Goal: Task Accomplishment & Management: Use online tool/utility

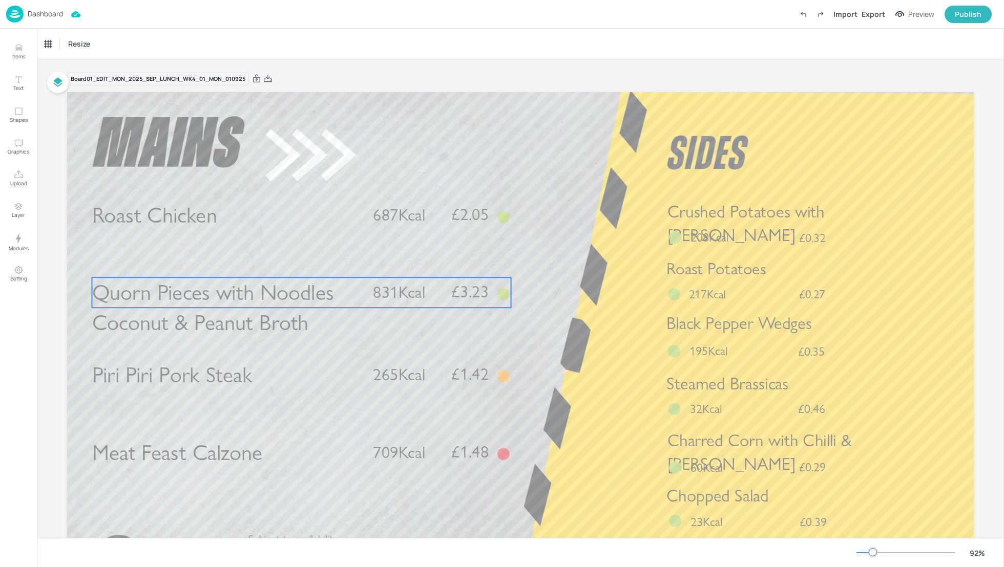
click at [282, 299] on span "Quorn Pieces with Noodles Coconut & Peanut Broth" at bounding box center [213, 308] width 242 height 57
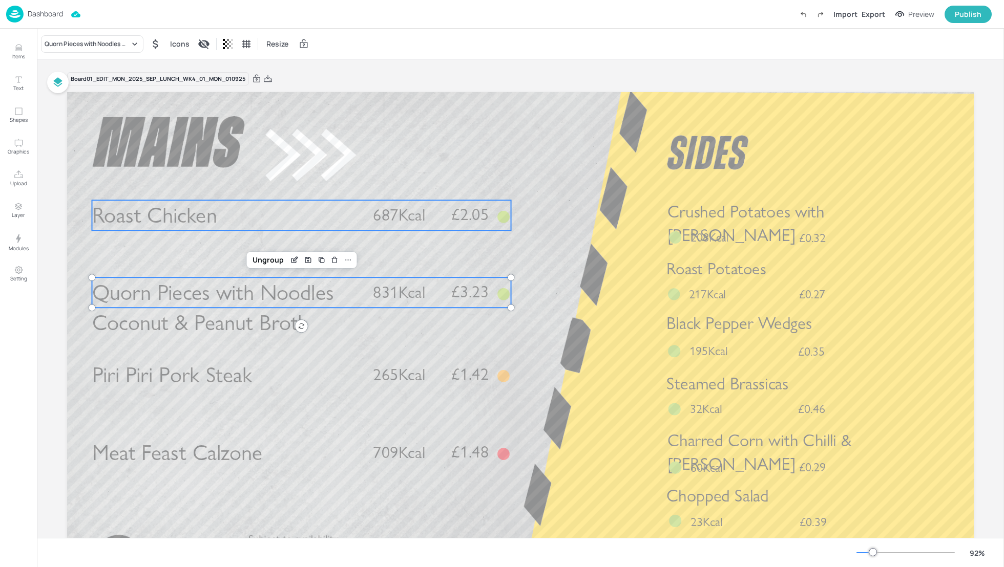
click at [168, 216] on span "Roast Chicken" at bounding box center [154, 215] width 125 height 27
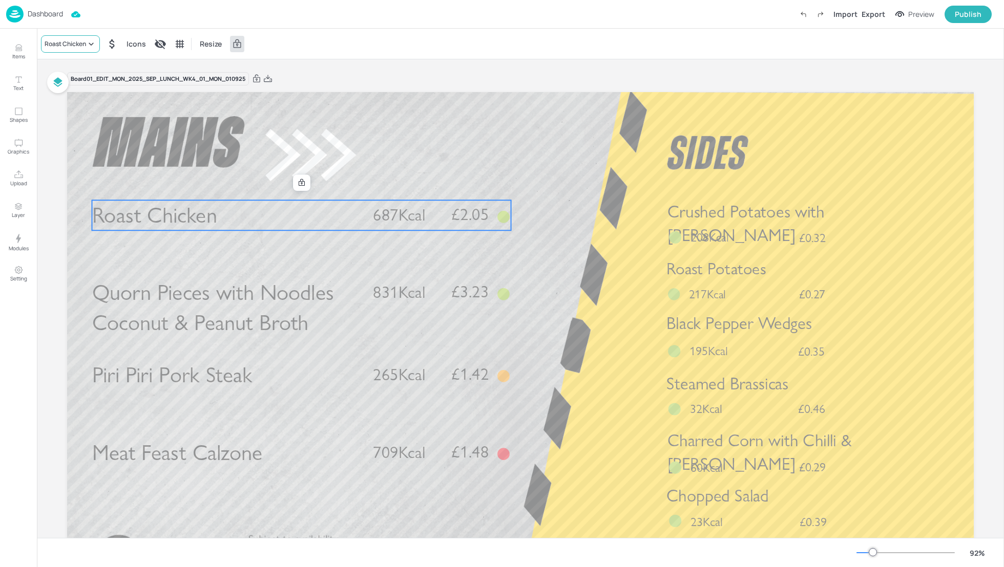
click at [60, 50] on div "Roast Chicken" at bounding box center [70, 43] width 59 height 17
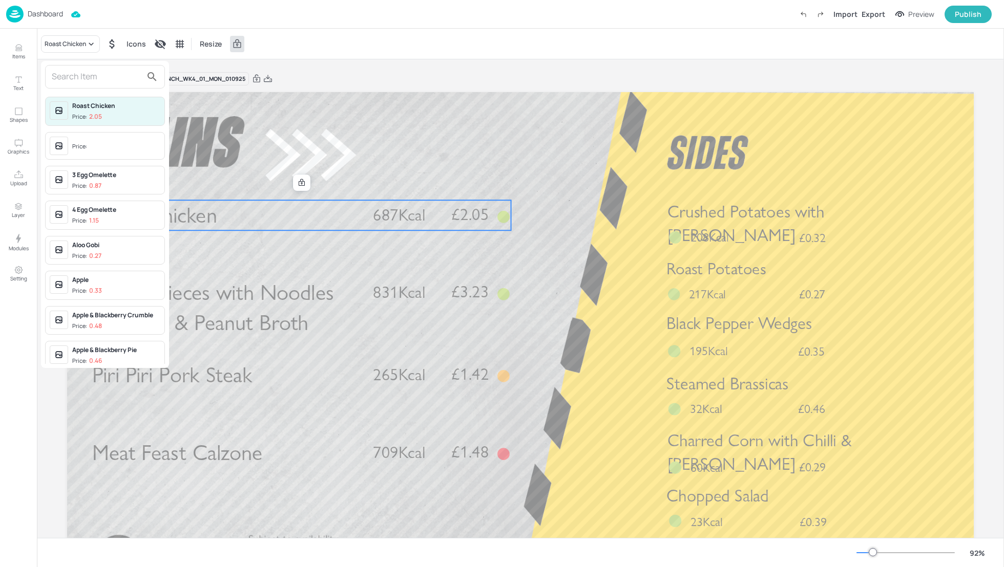
click at [58, 76] on input "text" at bounding box center [97, 77] width 90 height 16
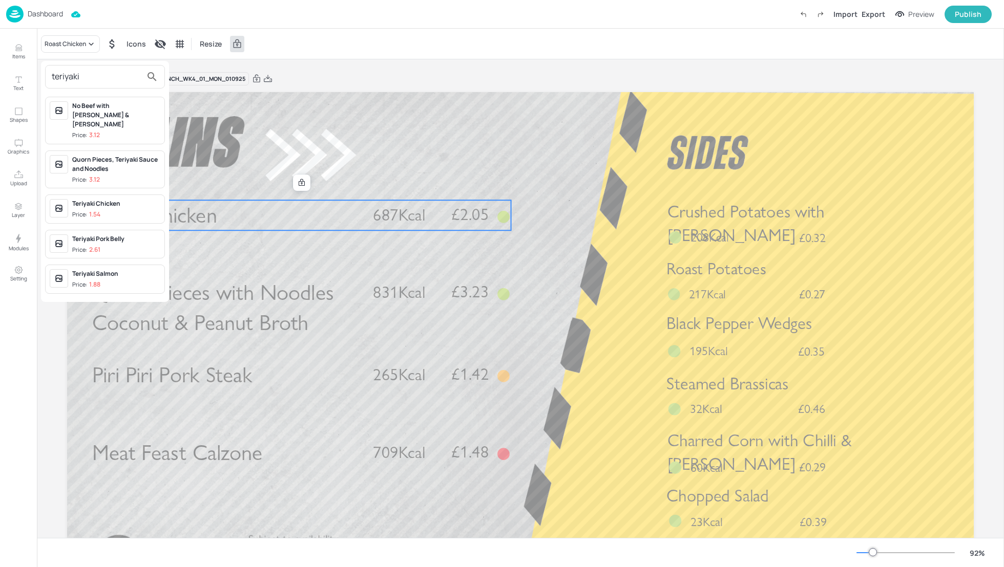
type input "teriyaki"
click at [83, 199] on div "Teriyaki Chicken" at bounding box center [116, 203] width 88 height 9
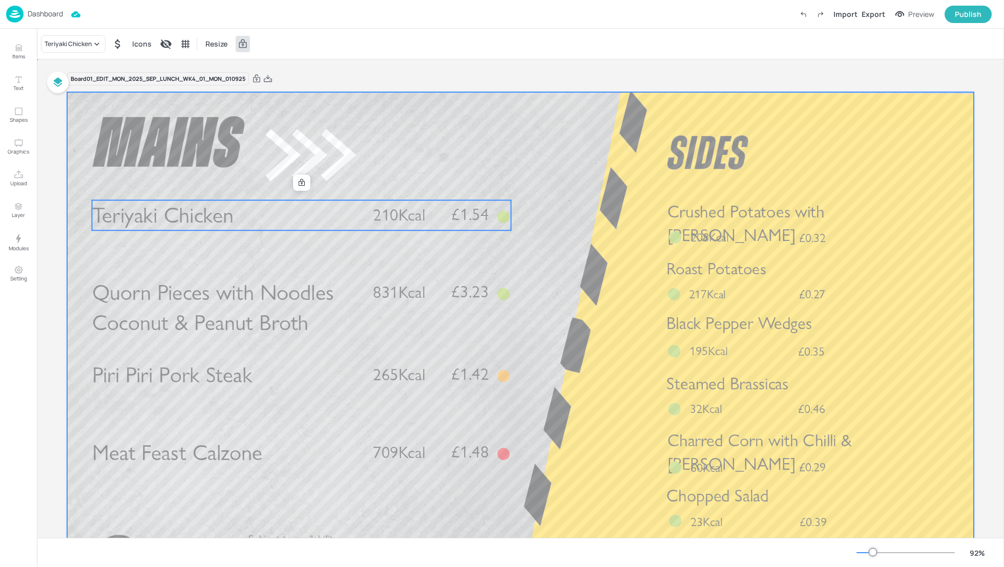
click at [546, 186] on div at bounding box center [520, 347] width 906 height 510
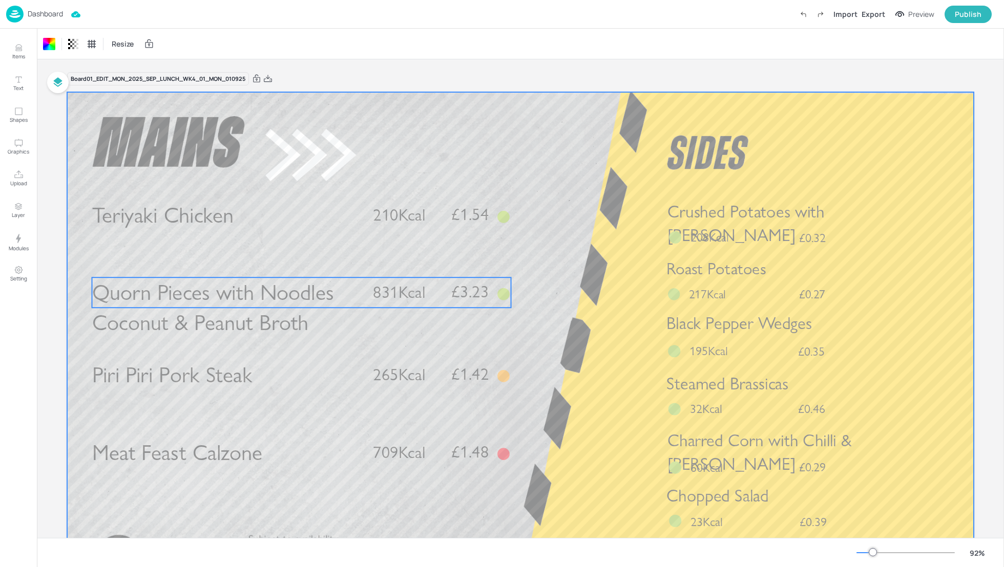
click at [428, 299] on p "831Kcal" at bounding box center [406, 292] width 67 height 23
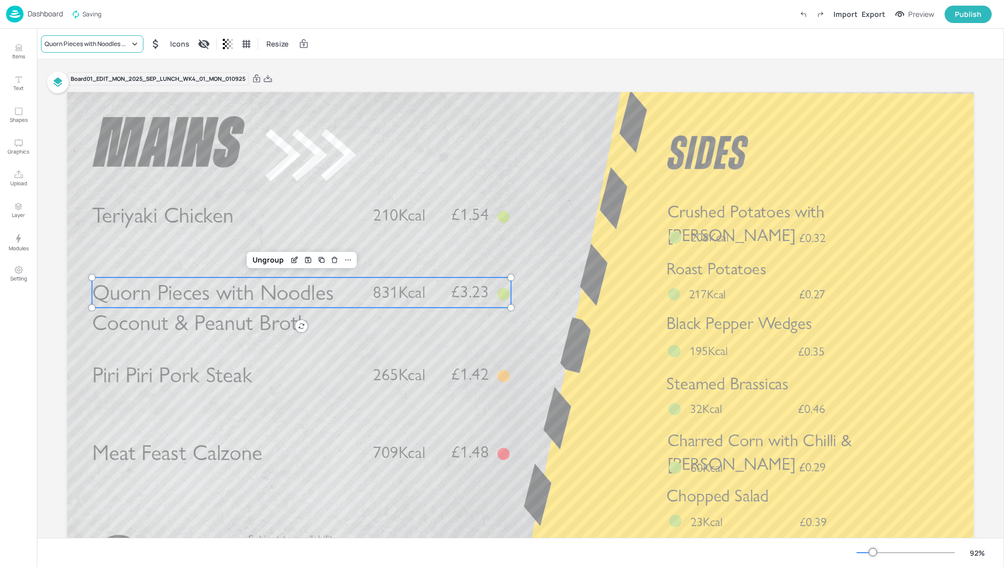
click at [96, 48] on div "Quorn Pieces with Noodles Coconut & Peanut Broth" at bounding box center [87, 43] width 85 height 9
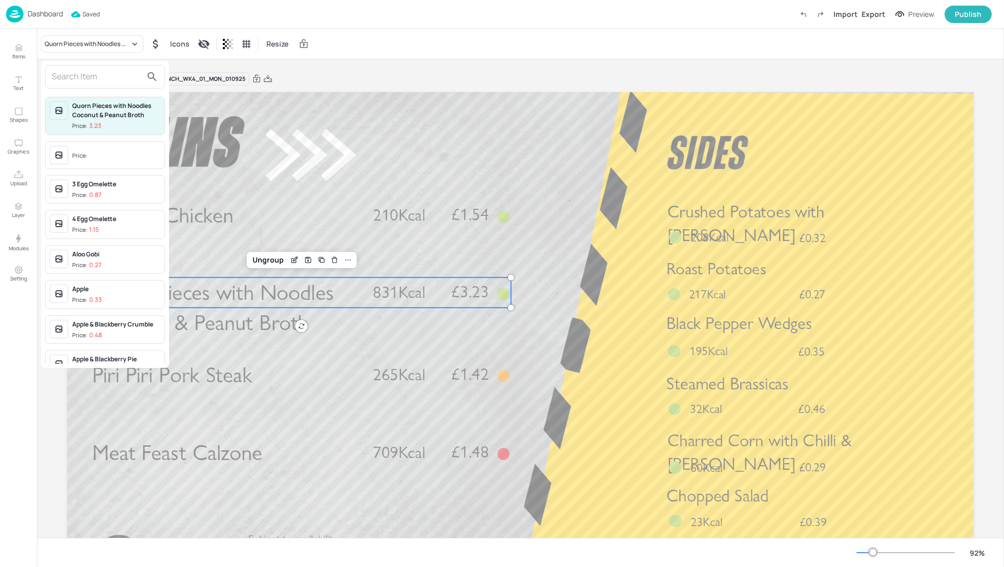
click at [83, 79] on input "text" at bounding box center [97, 77] width 90 height 16
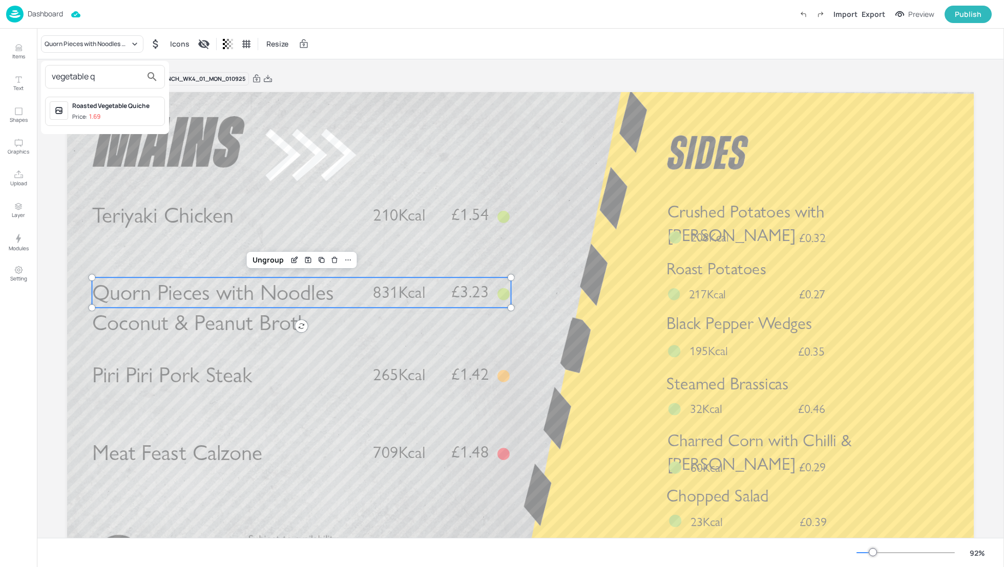
type input "vegetable q"
click at [96, 109] on div "Roasted Vegetable Quiche" at bounding box center [116, 105] width 88 height 9
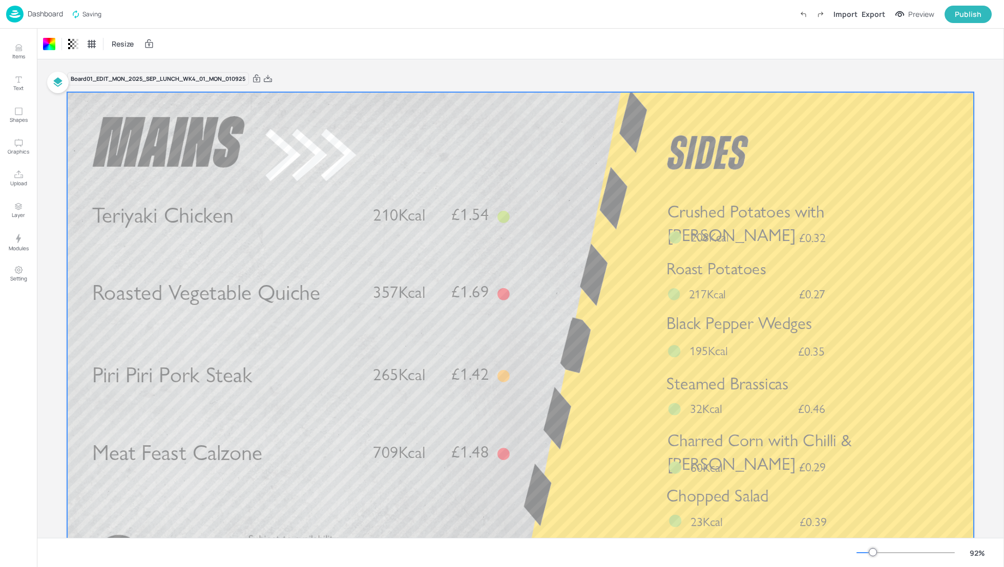
scroll to position [27, 0]
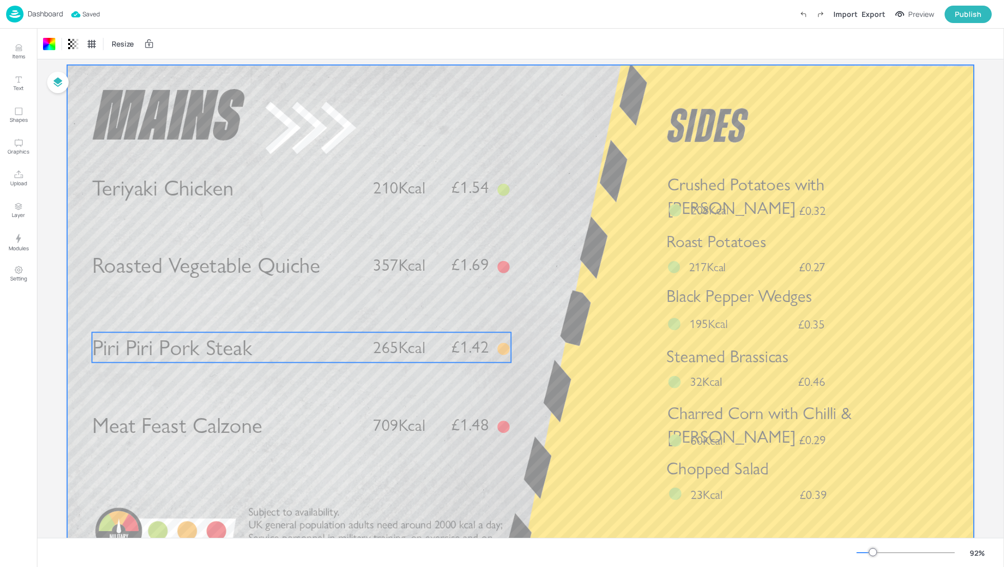
click at [324, 346] on p "Piri Piri Pork Steak" at bounding box center [226, 347] width 268 height 30
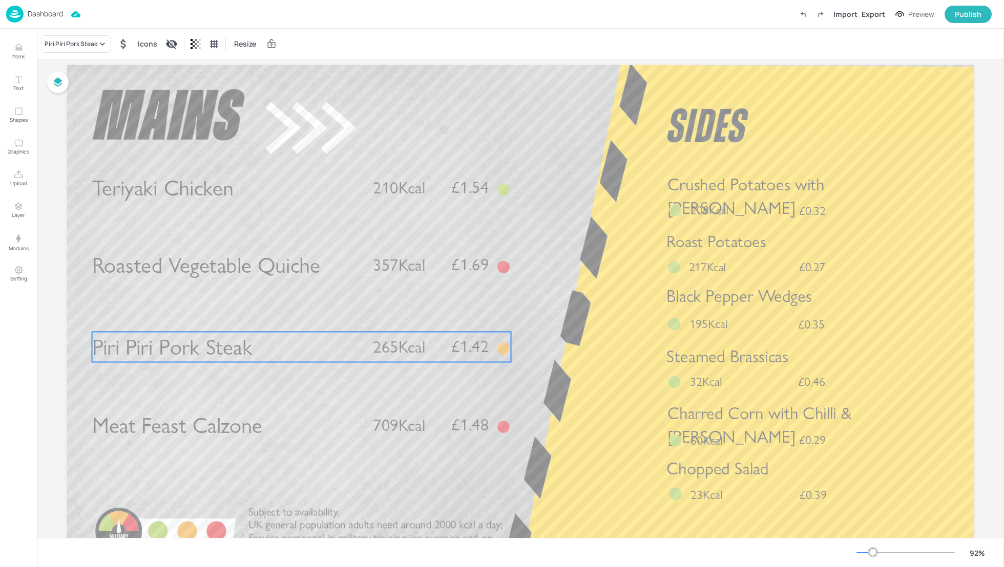
scroll to position [0, 0]
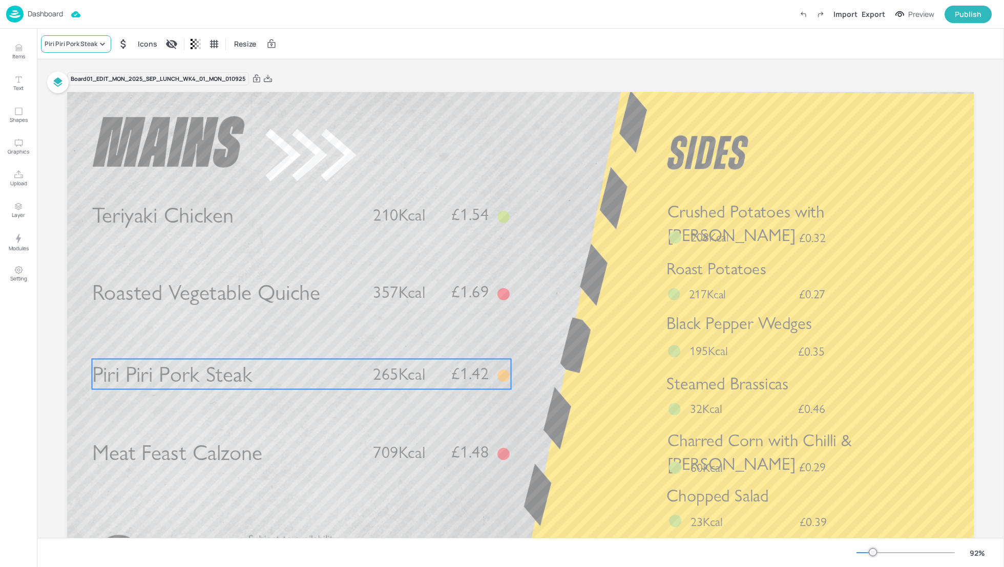
click at [65, 38] on div "Piri Piri Pork Steak" at bounding box center [76, 43] width 70 height 17
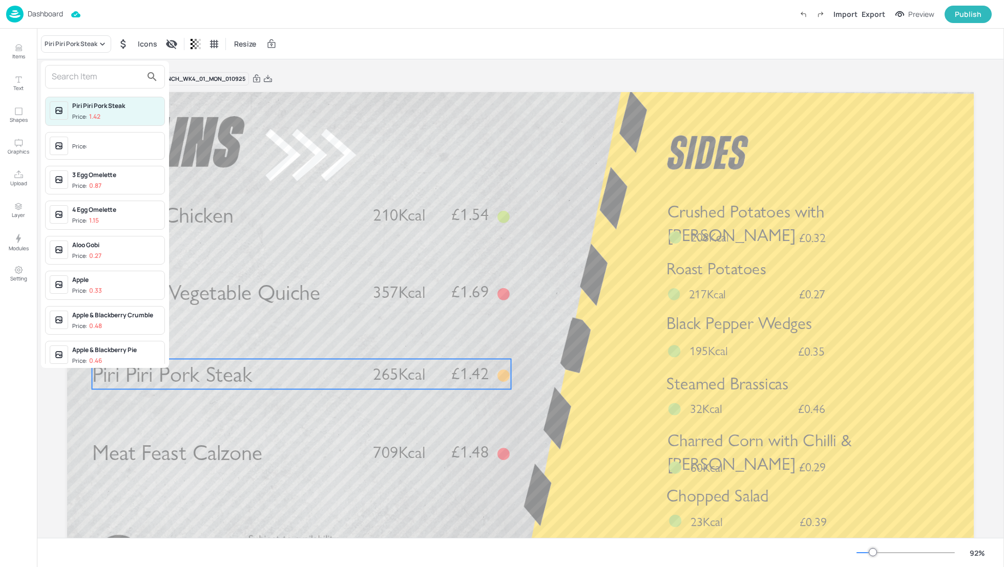
click at [66, 69] on input "text" at bounding box center [97, 77] width 90 height 16
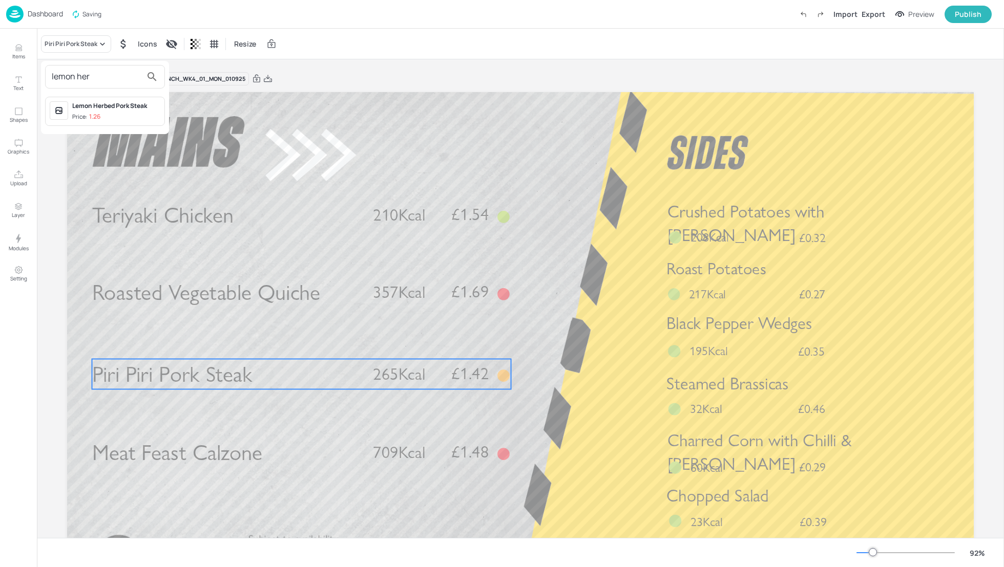
type input "lemon her"
click at [102, 122] on div "Lemon Herbed Pork Steak Price: 1.26" at bounding box center [105, 111] width 120 height 29
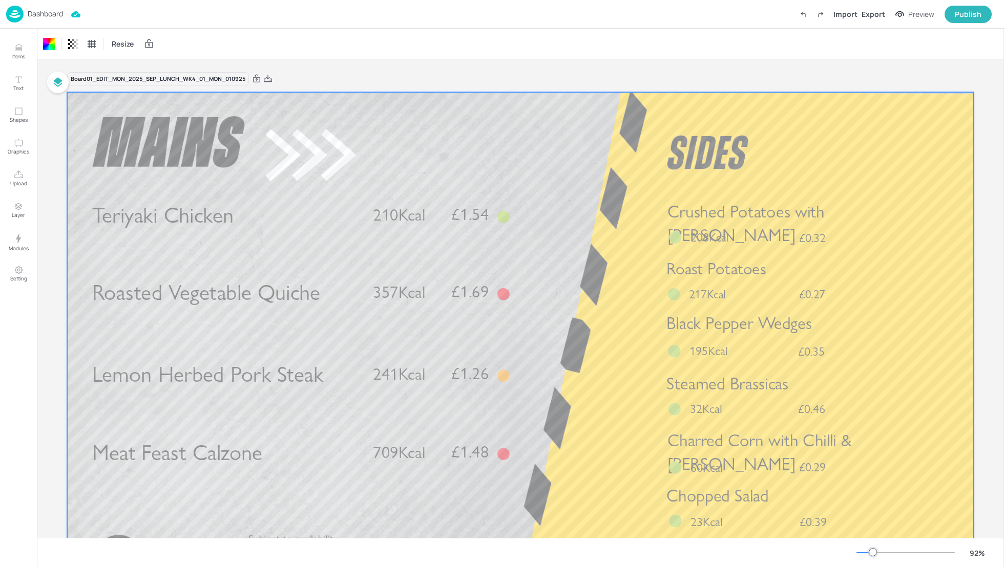
scroll to position [27, 0]
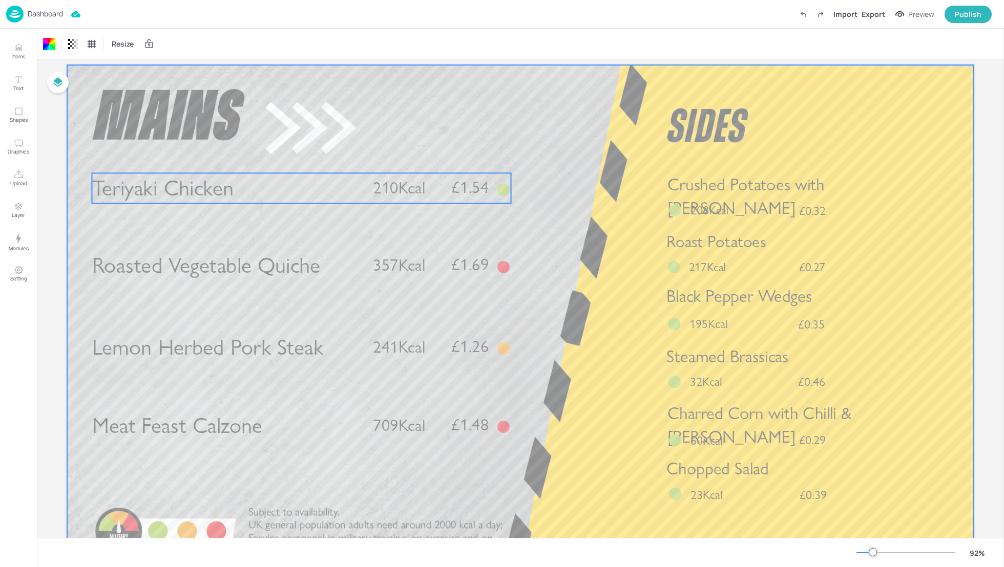
click at [324, 196] on p "Teriyaki Chicken" at bounding box center [226, 188] width 268 height 30
click at [300, 160] on div at bounding box center [301, 155] width 13 height 13
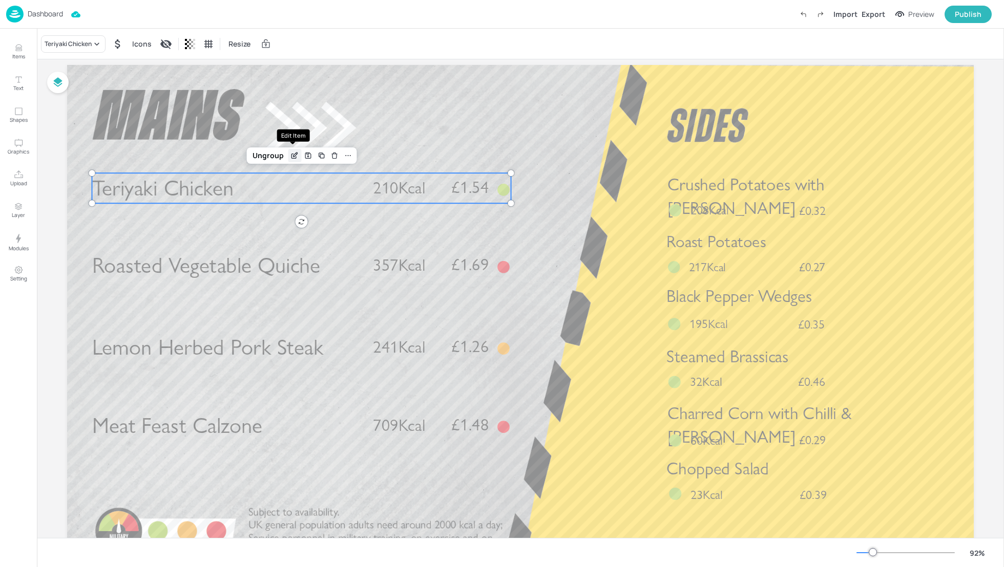
click at [291, 156] on icon "Edit Item" at bounding box center [294, 156] width 9 height 8
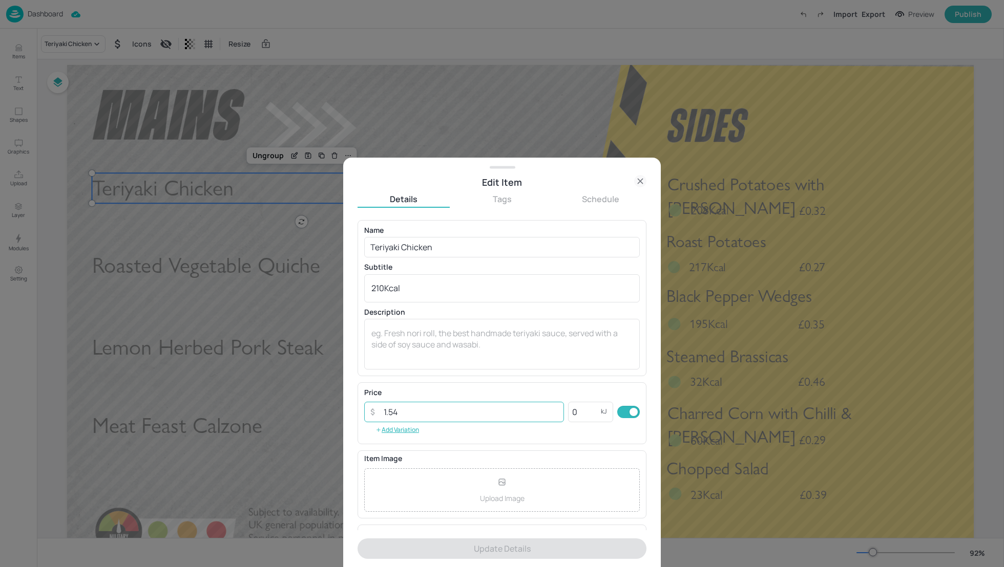
click at [405, 411] on input "1.54" at bounding box center [470, 412] width 186 height 20
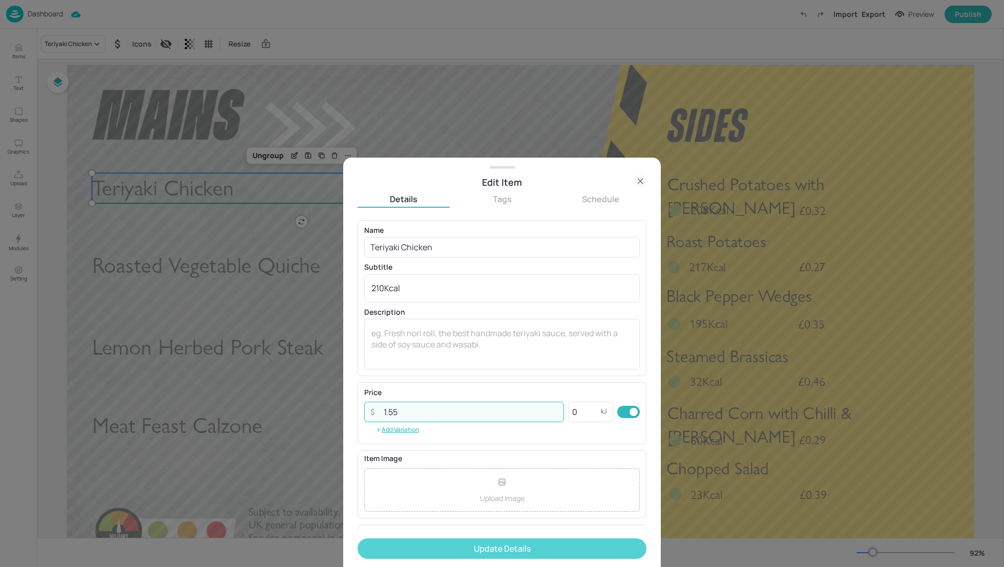
type input "1.55"
click at [493, 546] on button "Update Details" at bounding box center [501, 549] width 289 height 20
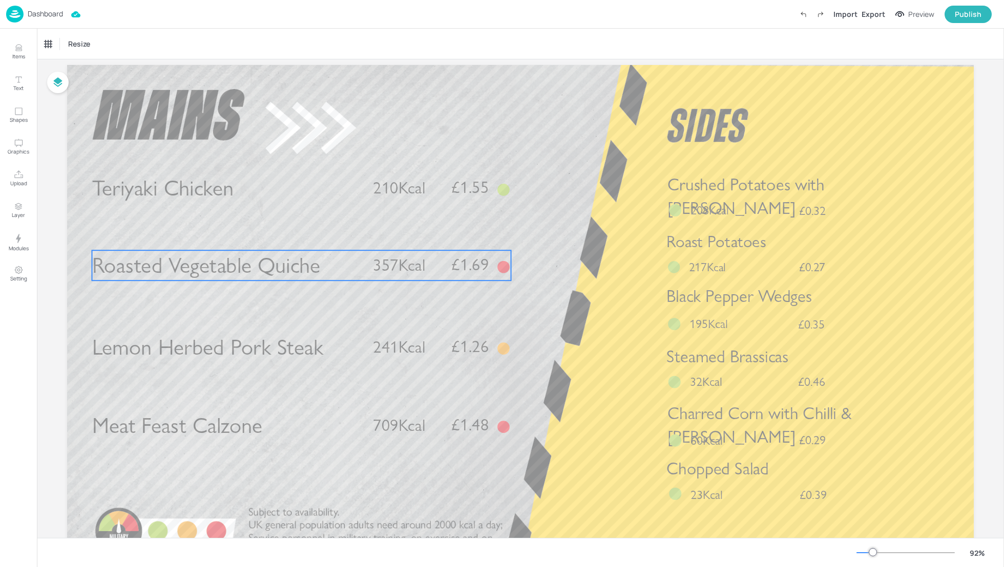
click at [421, 265] on span "357Kcal" at bounding box center [399, 266] width 52 height 20
click at [868, 11] on div "Export" at bounding box center [873, 14] width 24 height 11
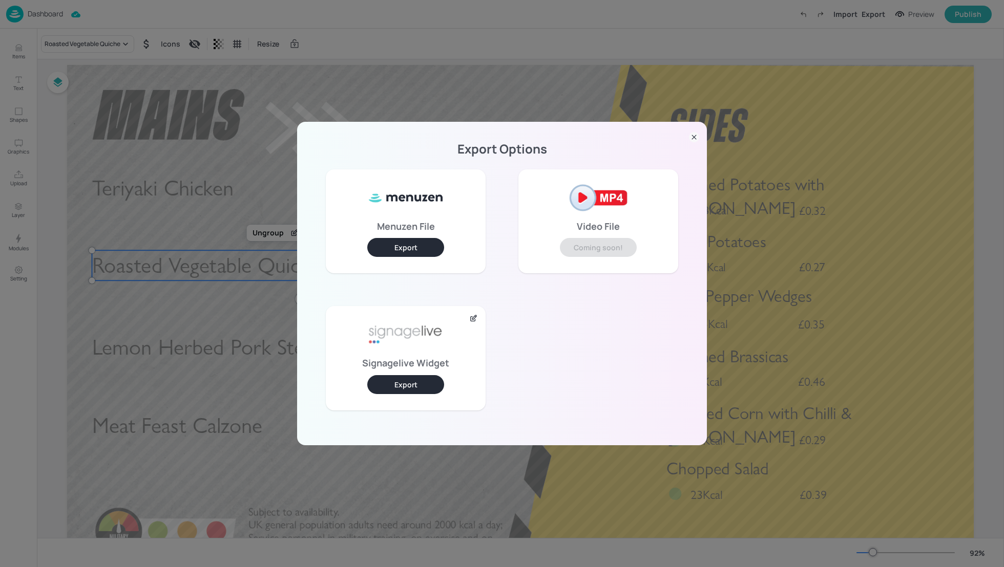
click at [411, 390] on button "Export" at bounding box center [405, 384] width 77 height 19
